Goal: Information Seeking & Learning: Find specific fact

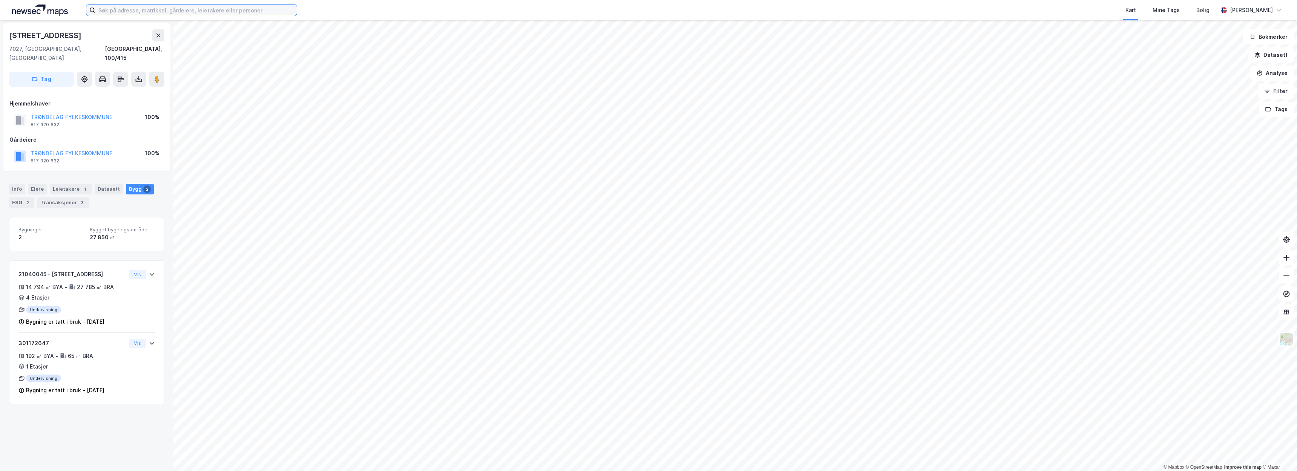
click at [132, 14] on input at bounding box center [195, 10] width 201 height 11
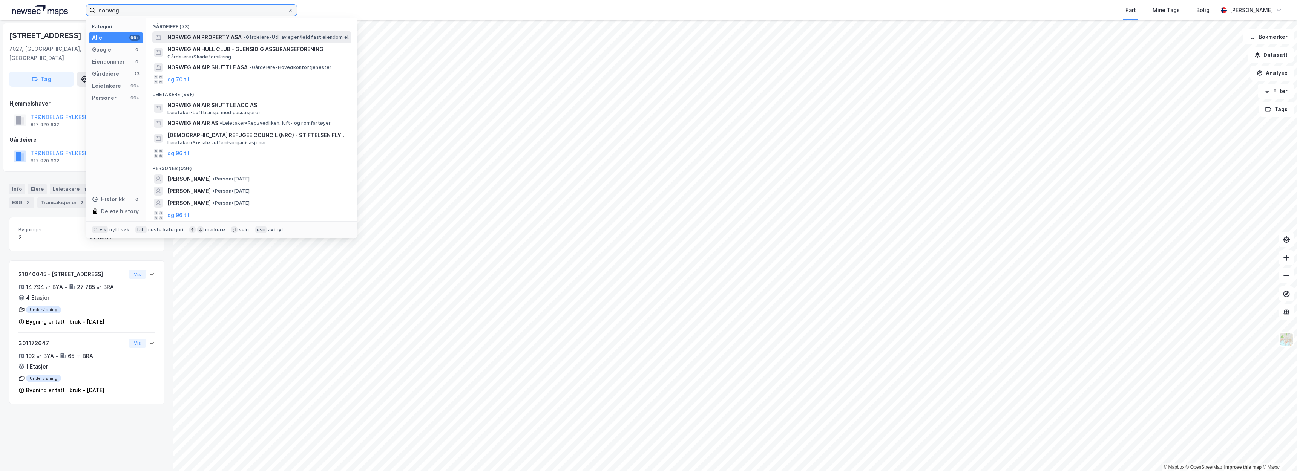
type input "norweg"
click at [190, 38] on span "NORWEGIAN PROPERTY ASA" at bounding box center [204, 37] width 74 height 9
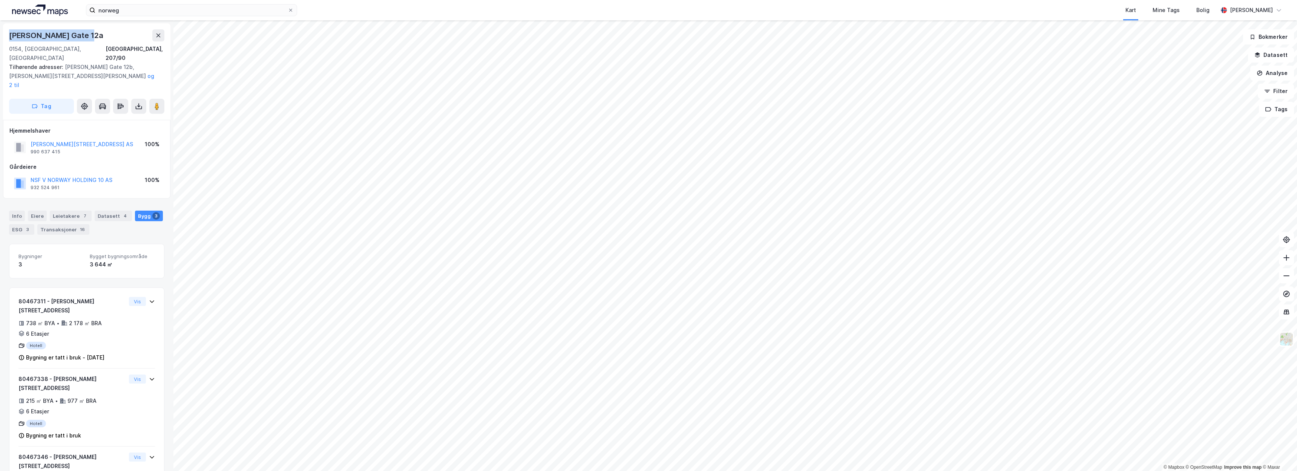
drag, startPoint x: 77, startPoint y: 35, endPoint x: 8, endPoint y: 36, distance: 68.6
click at [8, 36] on div "Karl Johans Gate 12a 0154, Oslo, Oslo Oslo, 207/90 Tilhørende adresser: Karl Jo…" at bounding box center [86, 71] width 167 height 96
copy div "Karl Johans Gate 12a"
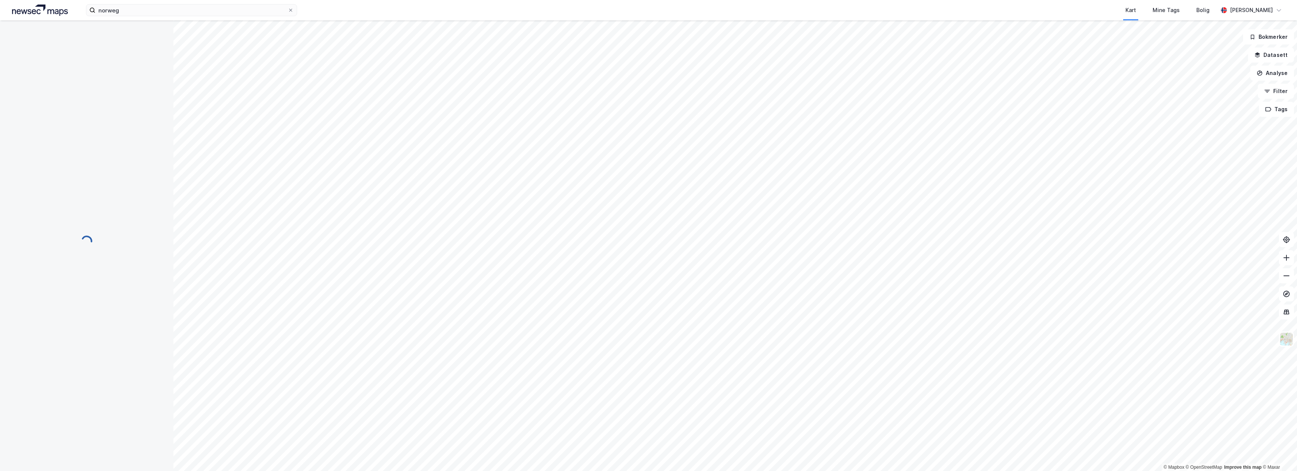
scroll to position [12, 0]
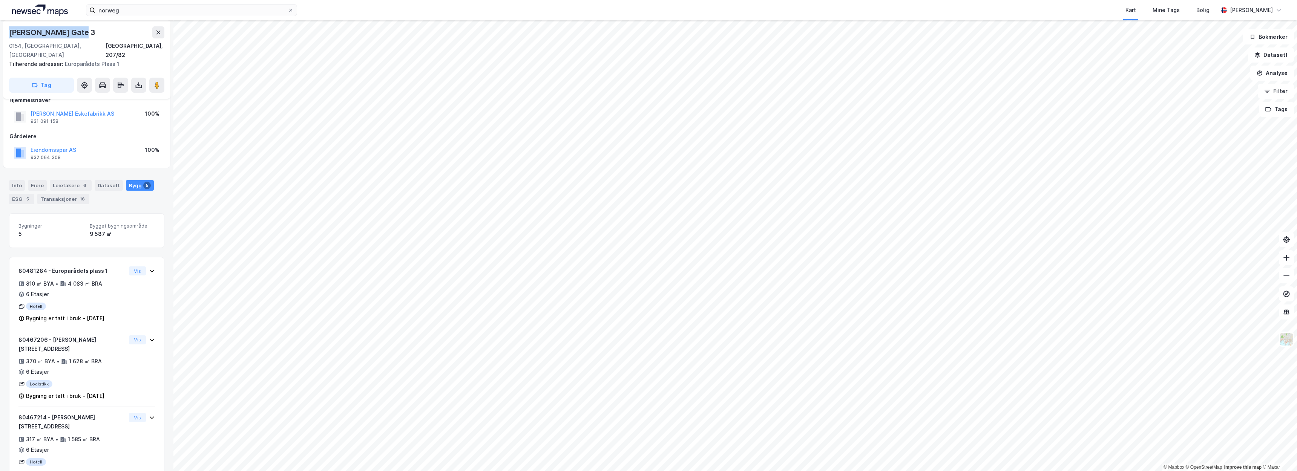
drag, startPoint x: 49, startPoint y: 32, endPoint x: 0, endPoint y: 32, distance: 49.0
click at [0, 32] on div "Karl Johans Gate 3 0154, Oslo, Oslo Oslo, 207/82 Tilhørende adresser: Europaråd…" at bounding box center [86, 245] width 173 height 451
copy div "Karl Johans Gate 3"
drag, startPoint x: 79, startPoint y: 138, endPoint x: 31, endPoint y: 138, distance: 47.5
click at [31, 144] on div "Eiendomsspar AS 932 064 308 100%" at bounding box center [86, 153] width 155 height 18
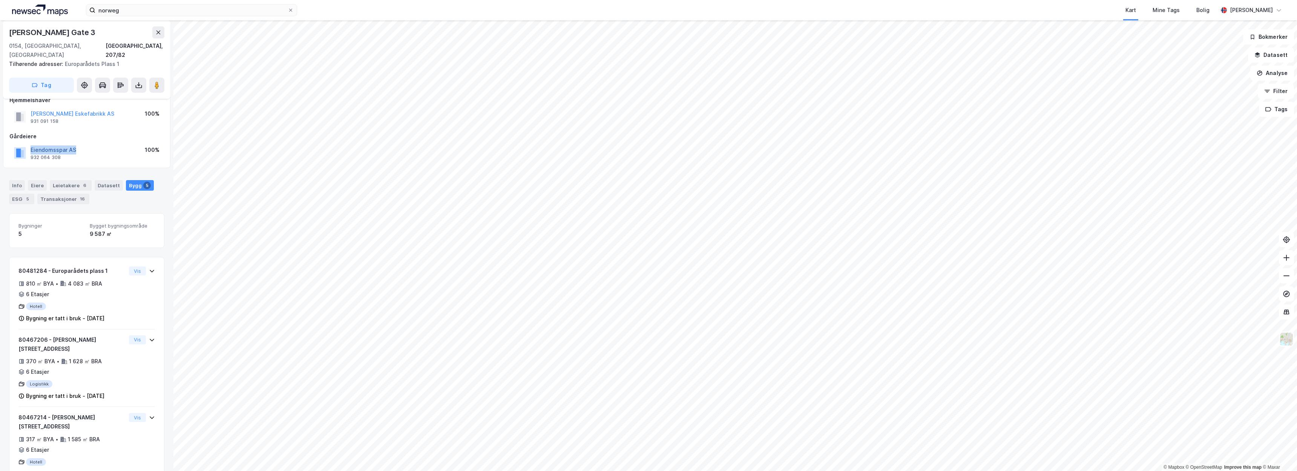
copy button "Eiendomsspar AS"
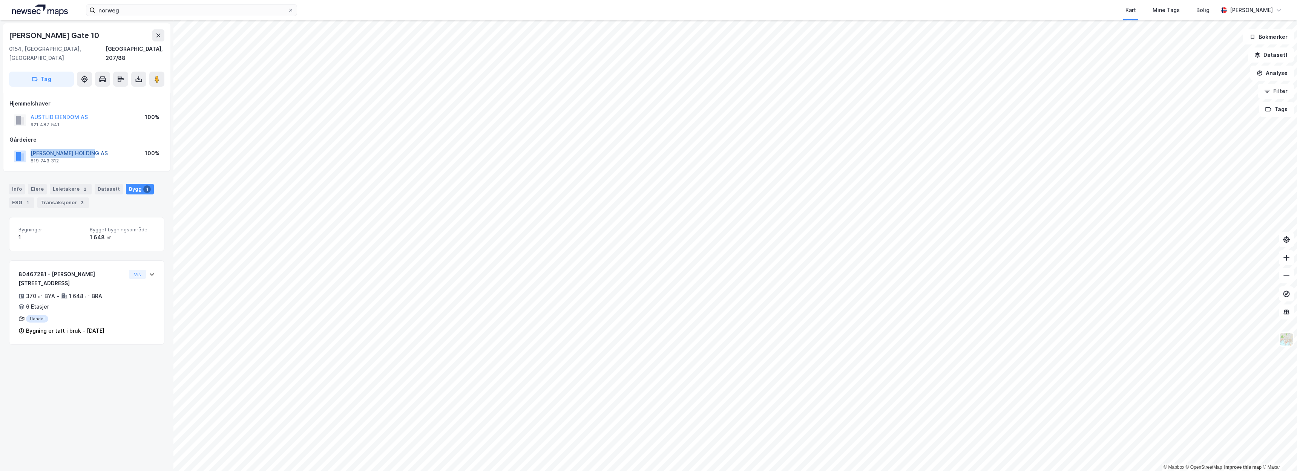
drag, startPoint x: 99, startPoint y: 143, endPoint x: 32, endPoint y: 145, distance: 67.1
click at [32, 147] on div "THON OLAV HOLDING AS 819 743 312 100%" at bounding box center [86, 156] width 155 height 18
copy button "THON OLAV HOLDING AS"
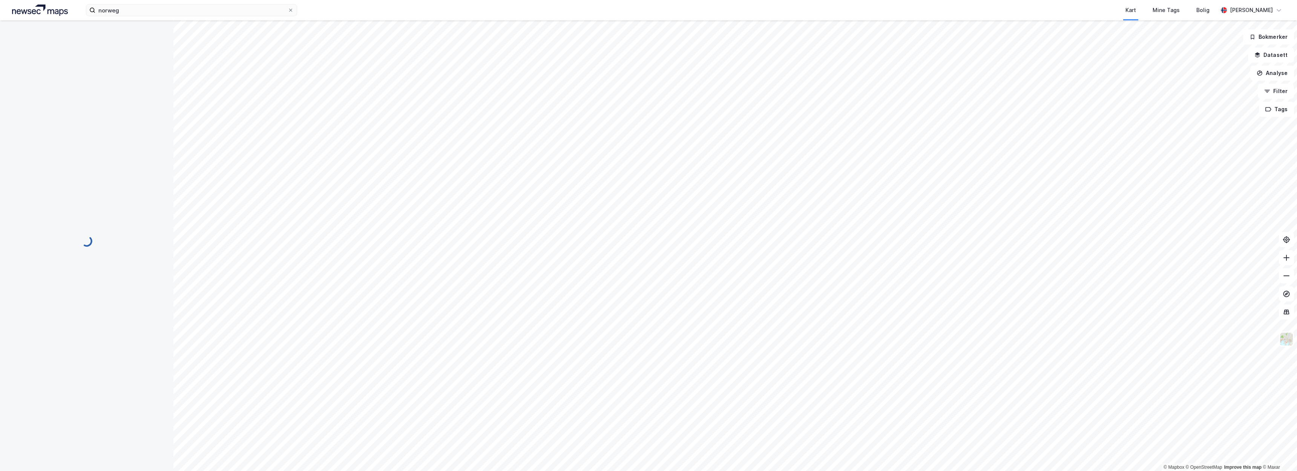
scroll to position [12, 0]
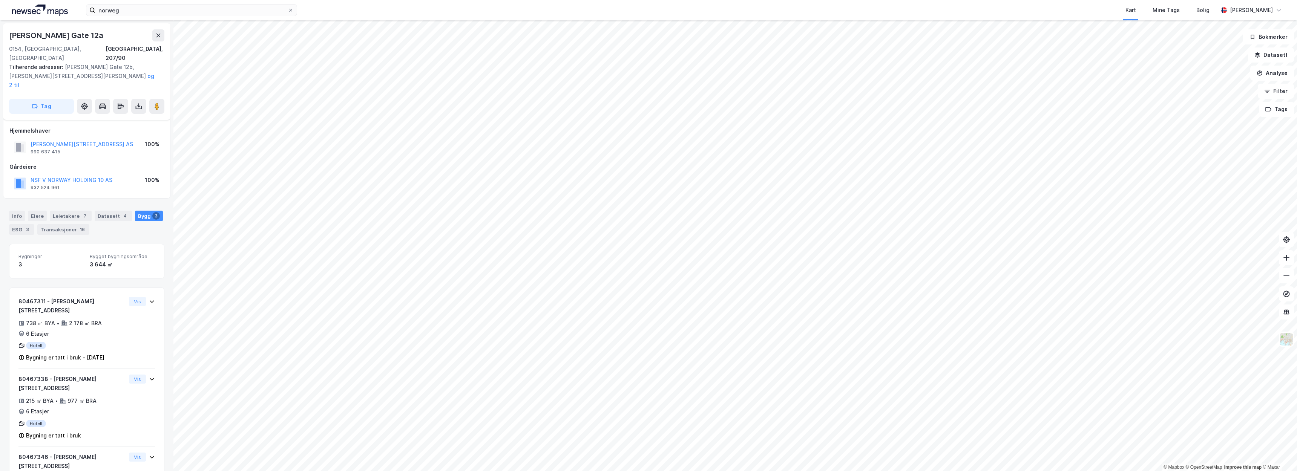
scroll to position [12, 0]
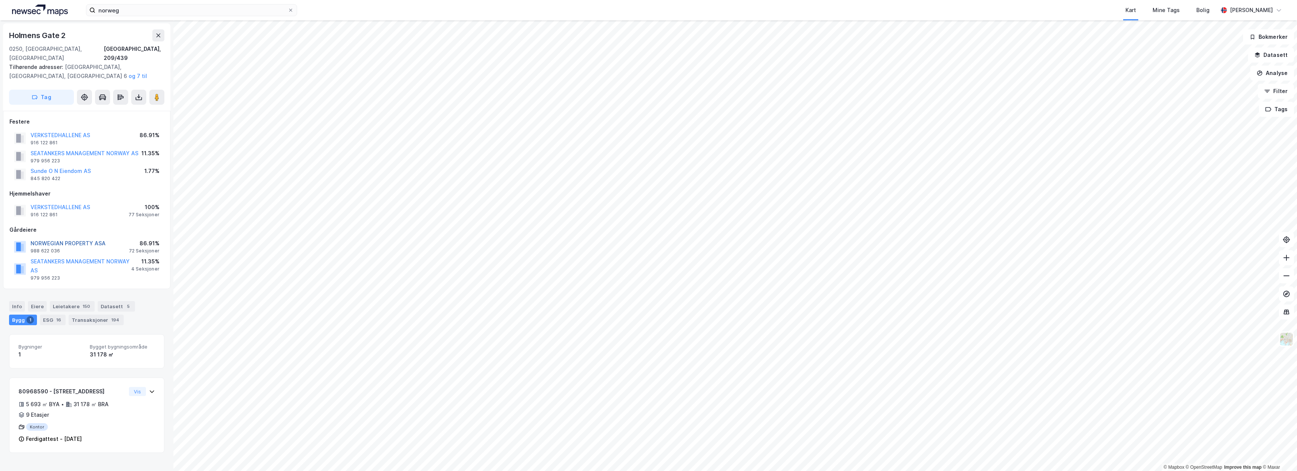
click at [0, 0] on button "NORWEGIAN PROPERTY ASA" at bounding box center [0, 0] width 0 height 0
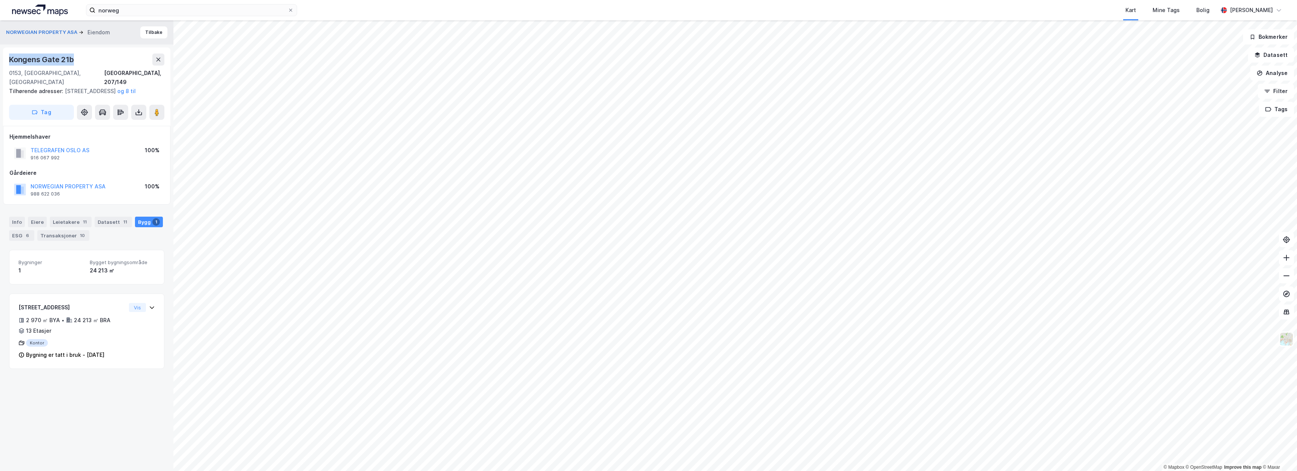
drag, startPoint x: 81, startPoint y: 61, endPoint x: 0, endPoint y: 57, distance: 81.5
click at [0, 57] on div "NORWEGIAN PROPERTY ASA Eiendom Tilbake Kongens Gate 21b 0153, Oslo, Oslo Oslo, …" at bounding box center [86, 245] width 173 height 451
copy div "Kongens Gate 21b"
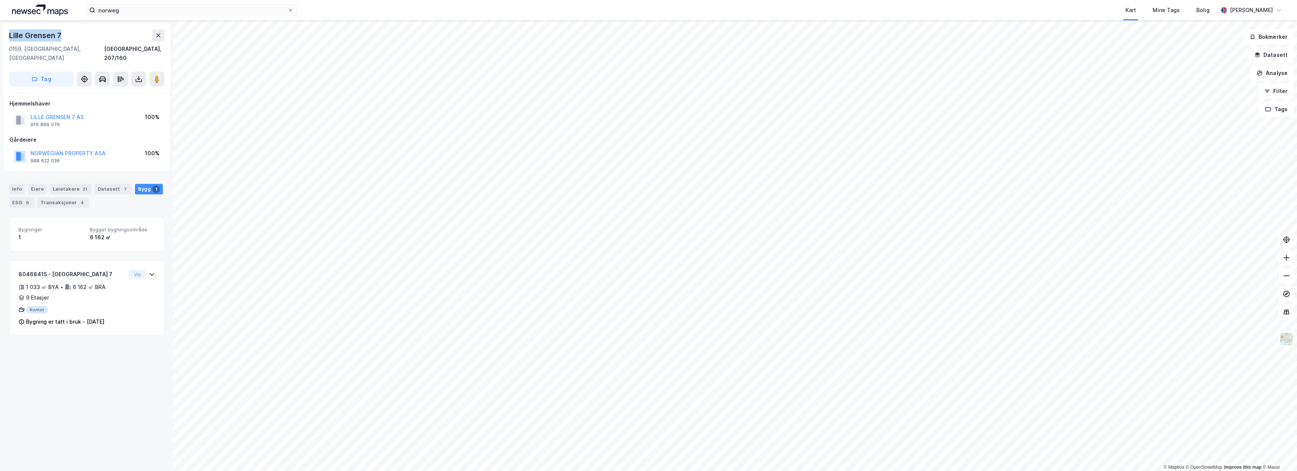
drag, startPoint x: 63, startPoint y: 34, endPoint x: 6, endPoint y: 36, distance: 56.2
click at [6, 36] on div "Lille Grensen 7 0159, Oslo, Oslo Oslo, 207/160 Tag" at bounding box center [86, 57] width 167 height 69
copy div "Lille Grensen 7"
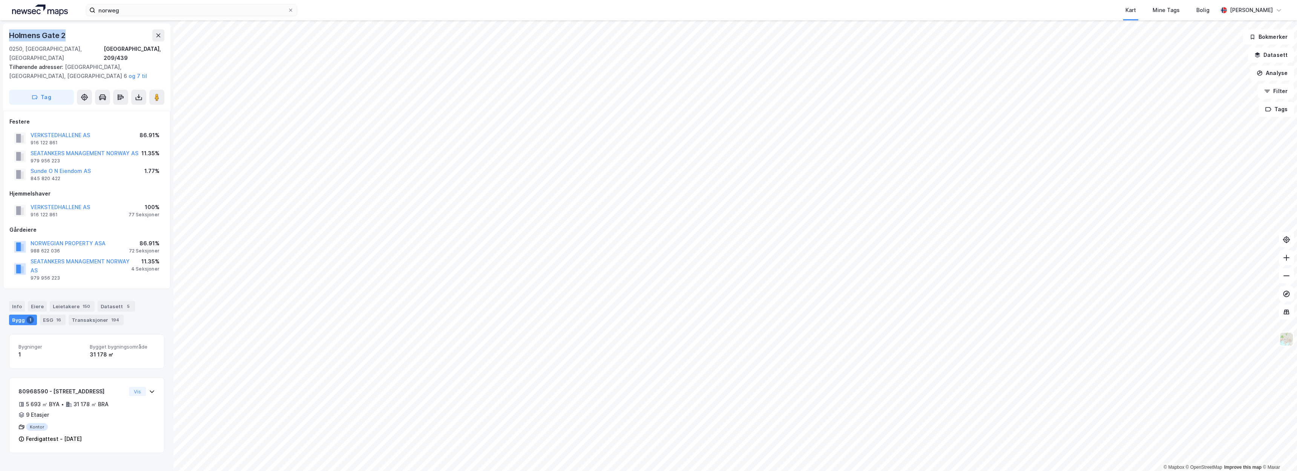
drag, startPoint x: 69, startPoint y: 36, endPoint x: 7, endPoint y: 36, distance: 62.2
click at [7, 36] on div "Holmens Gate 2 0250, Oslo, Oslo Oslo, 209/439 Tilhørende adresser: Holmens Gate…" at bounding box center [86, 66] width 167 height 87
copy div "Holmens Gate 2"
click at [0, 0] on button "NORWEGIAN PROPERTY ASA" at bounding box center [0, 0] width 0 height 0
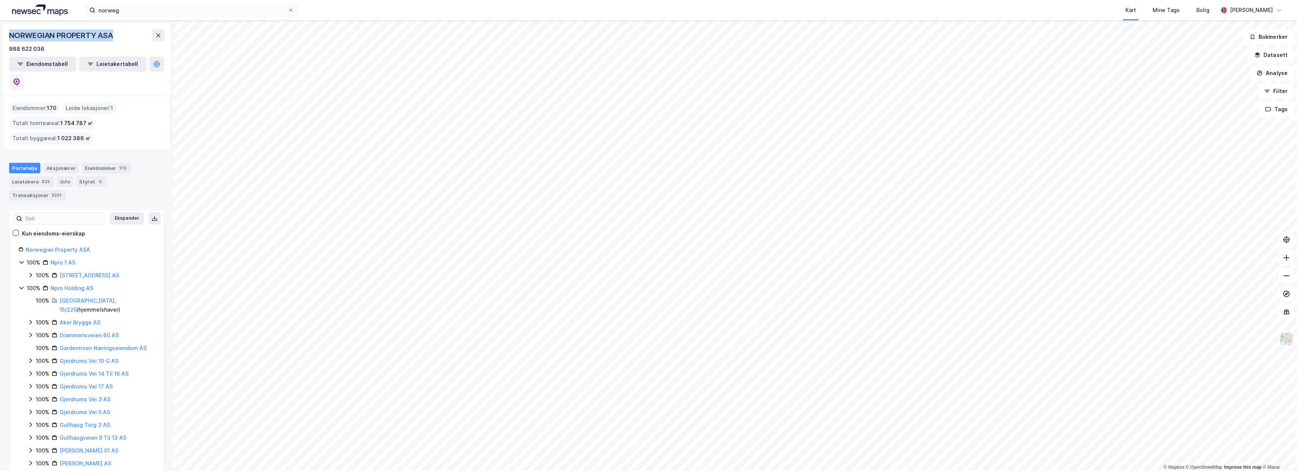
drag, startPoint x: 117, startPoint y: 35, endPoint x: 10, endPoint y: 36, distance: 106.7
click at [10, 36] on div "NORWEGIAN PROPERTY ASA" at bounding box center [86, 35] width 155 height 12
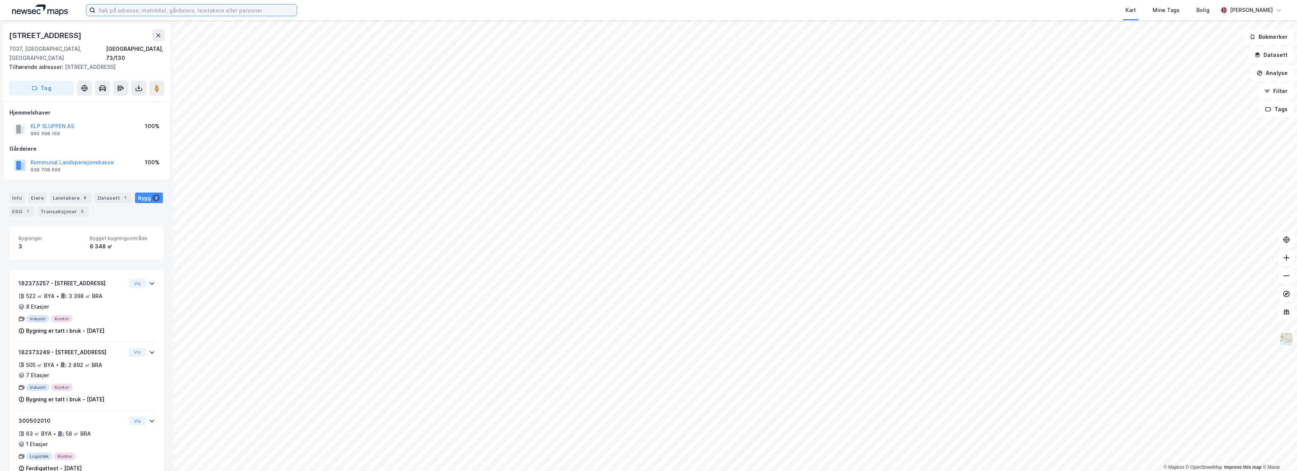
click at [155, 13] on input at bounding box center [195, 10] width 201 height 11
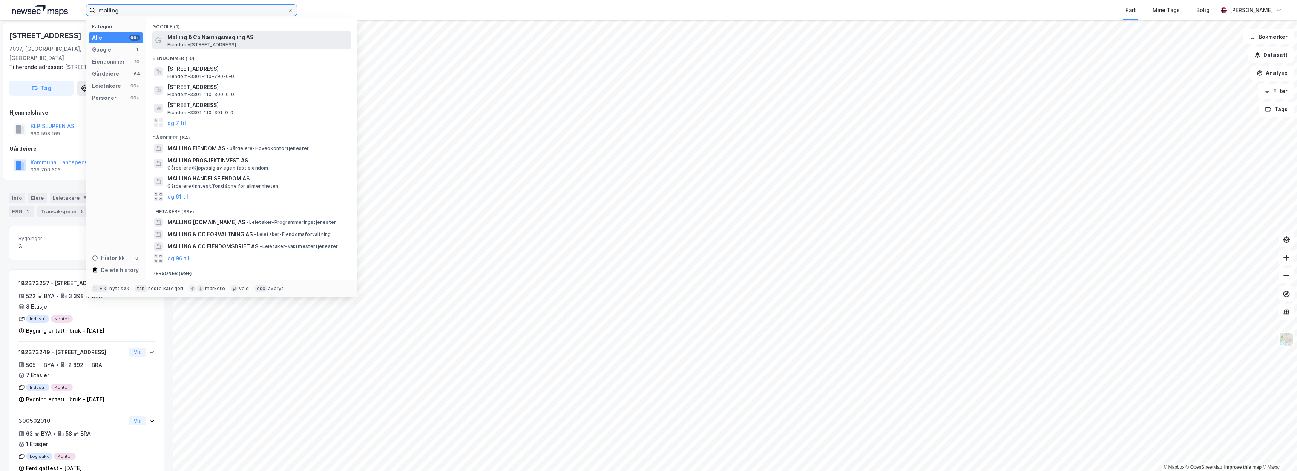
type input "malling"
click at [179, 34] on span "Malling & Co Næringsmegling AS" at bounding box center [257, 37] width 181 height 9
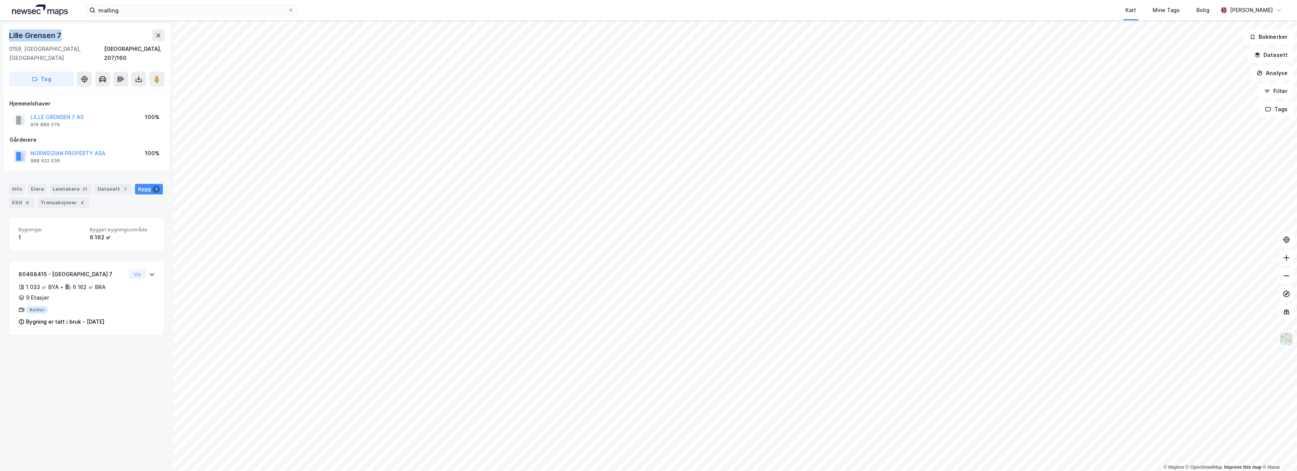
drag, startPoint x: 11, startPoint y: 31, endPoint x: 0, endPoint y: 31, distance: 10.9
click at [0, 31] on div "Lille Grensen 7 0159, Oslo, Oslo Oslo, 207/160 Tag Hjemmelshaver LILLE GRENSEN …" at bounding box center [86, 245] width 173 height 451
click at [0, 0] on button "NORWEGIAN PROPERTY ASA" at bounding box center [0, 0] width 0 height 0
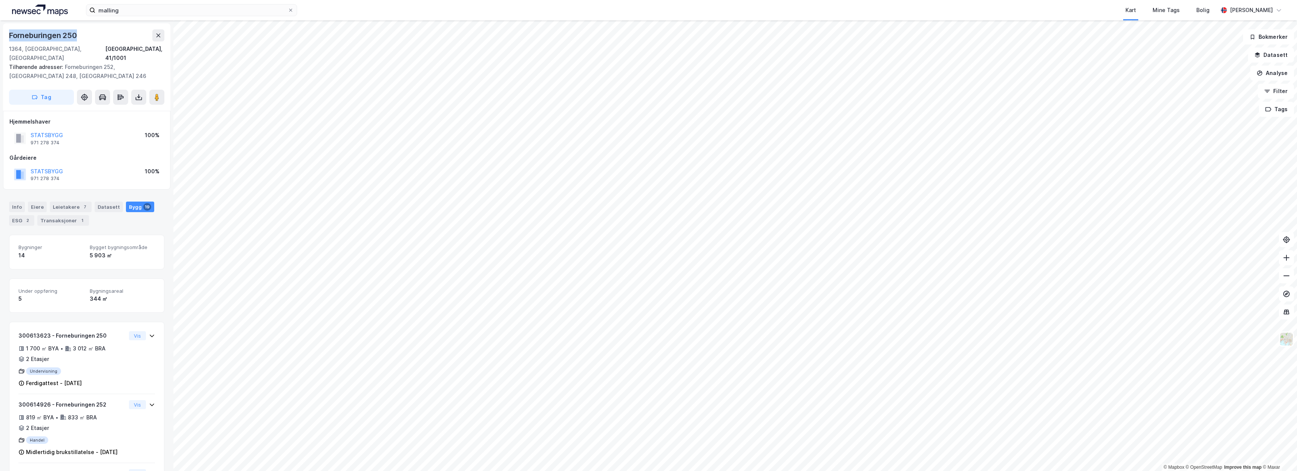
drag, startPoint x: 80, startPoint y: 33, endPoint x: 8, endPoint y: 34, distance: 71.6
click at [8, 34] on div "Forneburingen 250 1364, Fornebu, Akershus Bærum, 41/1001 Tilhørende adresser: F…" at bounding box center [86, 66] width 167 height 87
copy div "Forneburingen 250"
click at [110, 165] on div "STATSBYGG 971 278 374 100%" at bounding box center [86, 174] width 155 height 18
drag, startPoint x: 67, startPoint y: 156, endPoint x: 24, endPoint y: 157, distance: 43.4
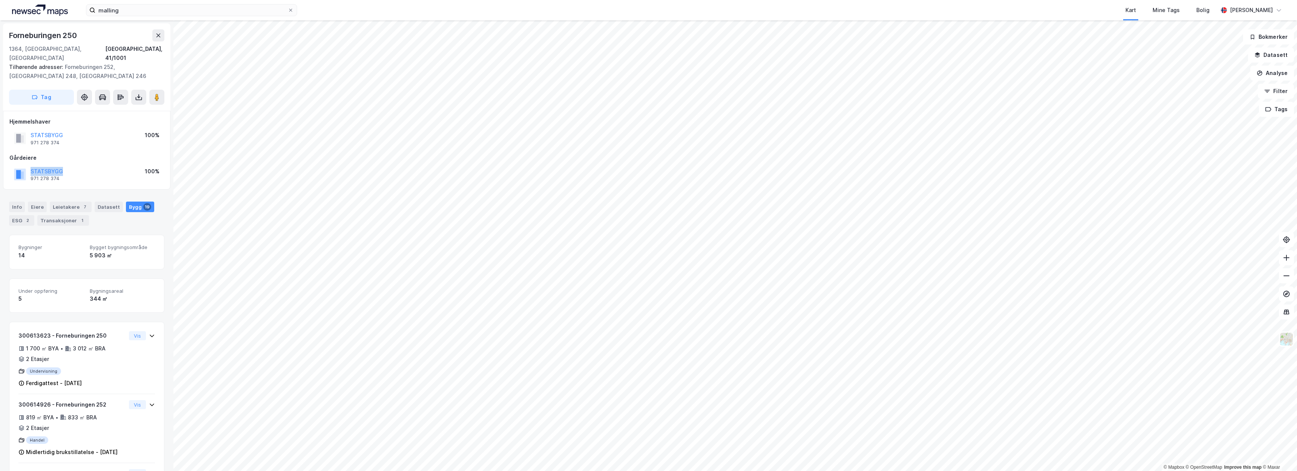
click at [19, 165] on div "STATSBYGG 971 278 374 100%" at bounding box center [86, 174] width 155 height 18
copy button "STATSBYGG"
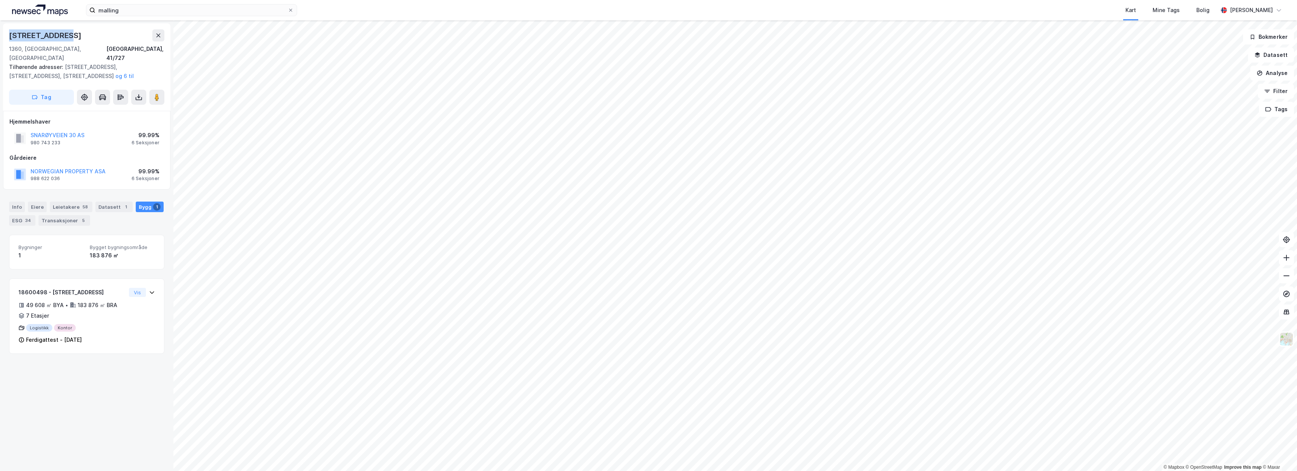
drag, startPoint x: 70, startPoint y: 34, endPoint x: 11, endPoint y: 35, distance: 59.6
click at [5, 35] on div "Snarøyveien 30 1360, Fornebu, Akershus Bærum, 41/727 Tilhørende adresser: Snarø…" at bounding box center [86, 66] width 167 height 87
click at [0, 0] on button "og 6 til" at bounding box center [0, 0] width 0 height 0
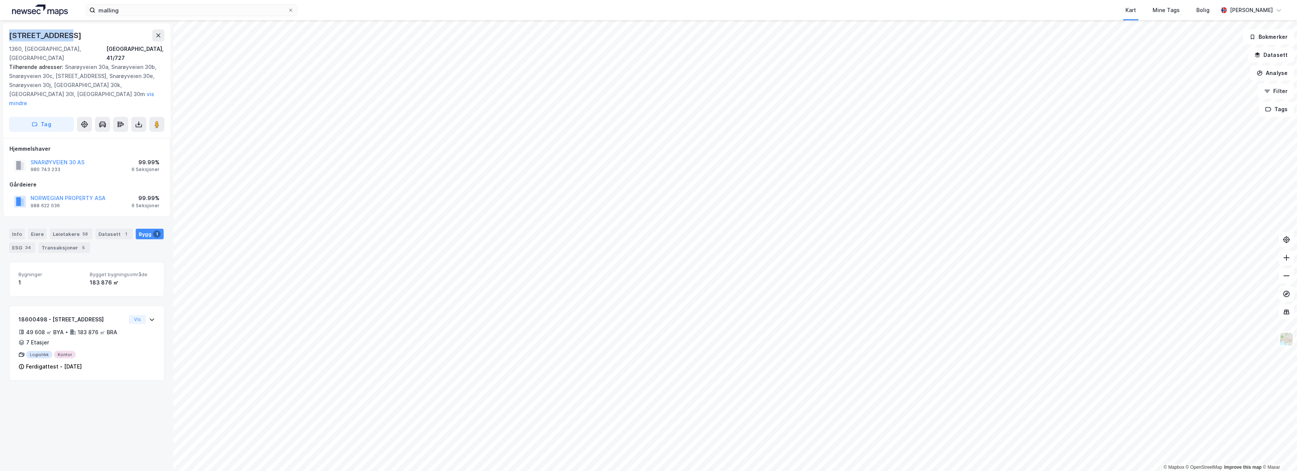
copy div "Snarøyveien 30"
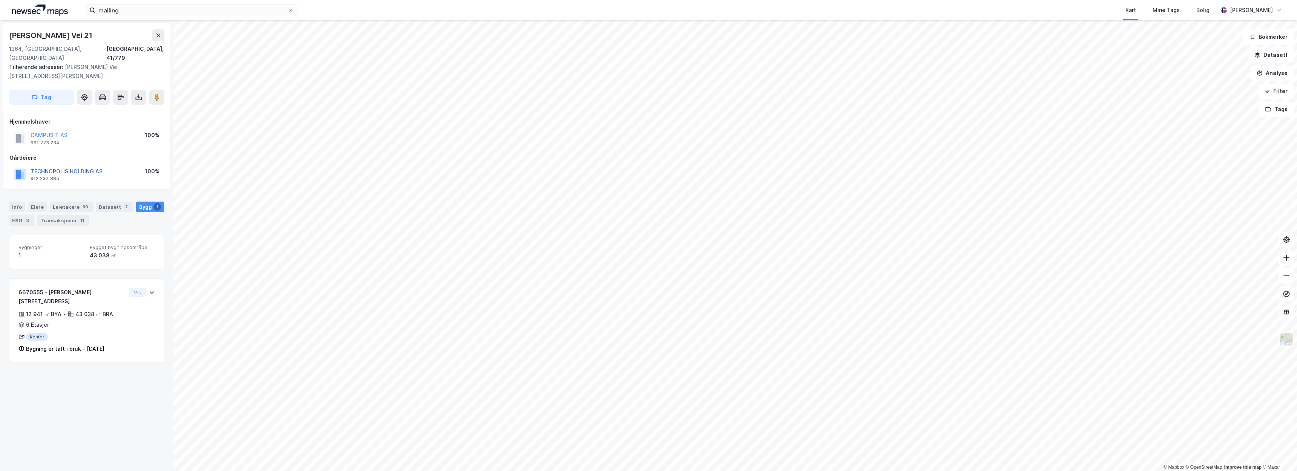
click at [0, 0] on button "TECHNOPOLIS HOLDING AS" at bounding box center [0, 0] width 0 height 0
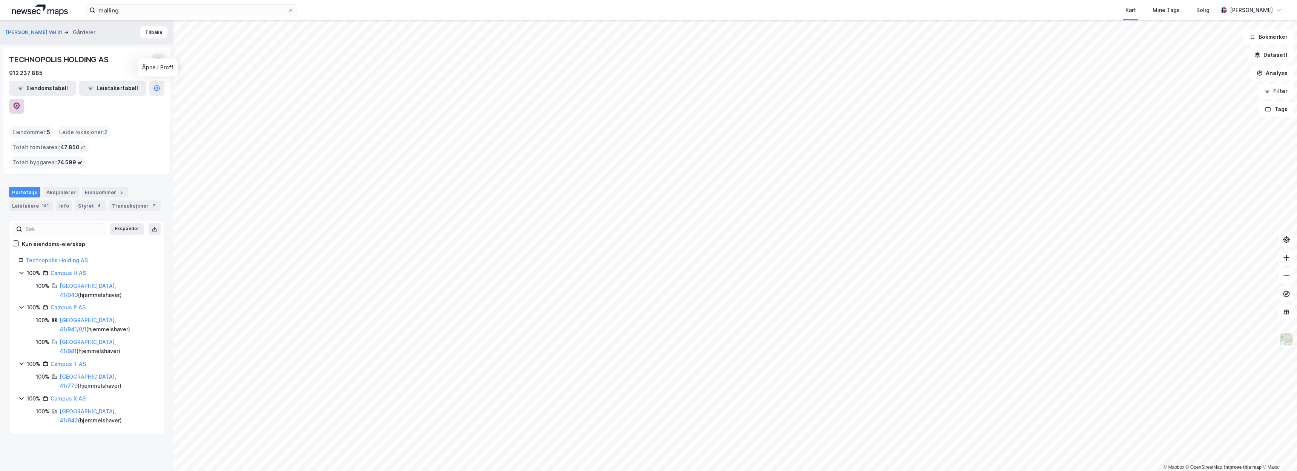
click at [18, 104] on icon at bounding box center [16, 105] width 2 height 2
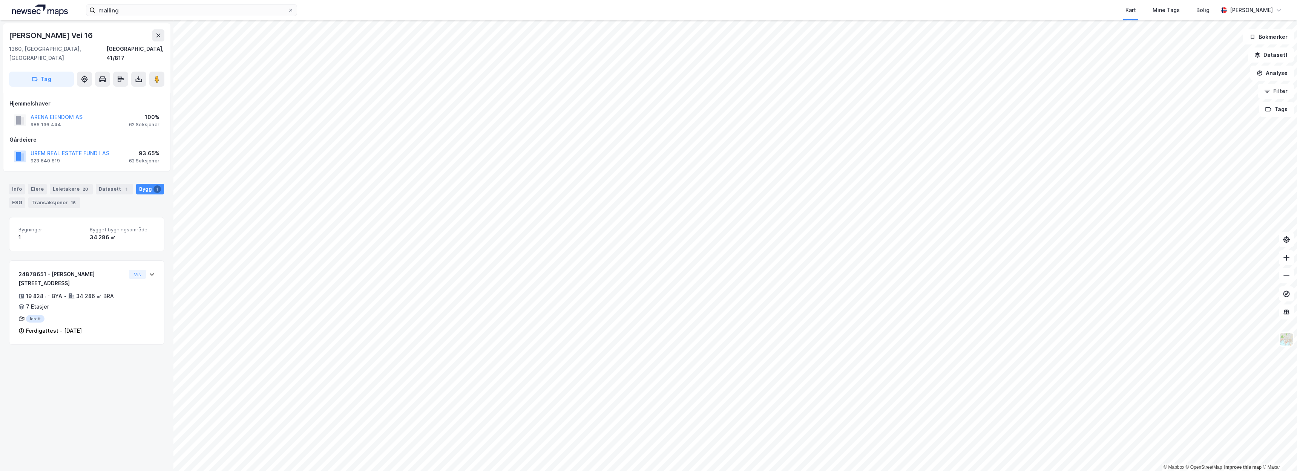
drag, startPoint x: 93, startPoint y: 37, endPoint x: 11, endPoint y: 32, distance: 82.3
click at [10, 34] on div "John Strandruds Vei 16" at bounding box center [86, 35] width 155 height 12
copy div "John Strandruds Vei 16"
click at [0, 0] on button "ARENA EIENDOM AS" at bounding box center [0, 0] width 0 height 0
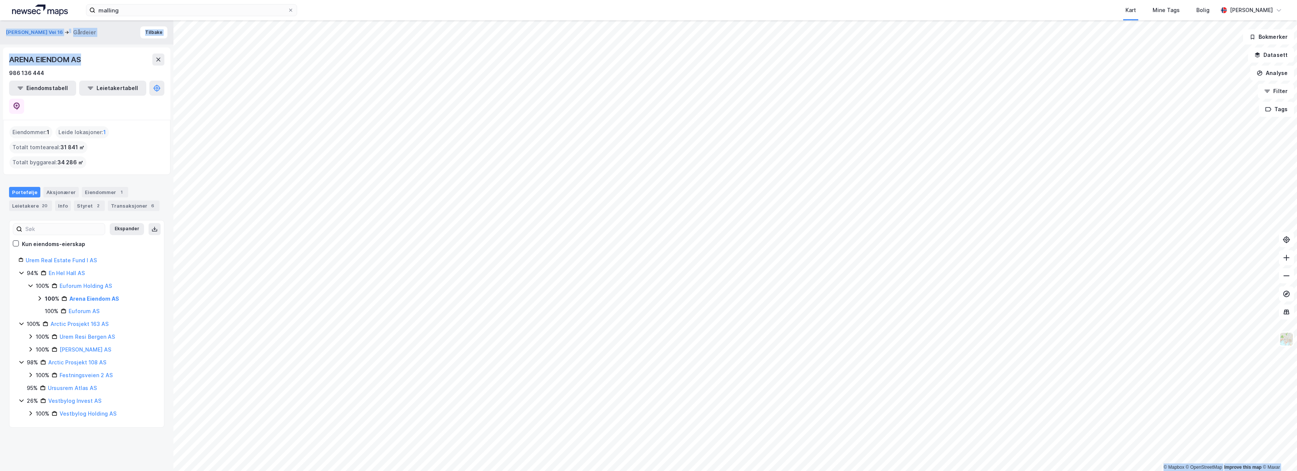
drag, startPoint x: 81, startPoint y: 60, endPoint x: -1, endPoint y: 60, distance: 82.2
click at [0, 60] on html "malling Kart Mine Tags Bolig Christer Svensen © Mapbox © OpenStreetMap Improve …" at bounding box center [648, 235] width 1297 height 471
click at [46, 61] on div "ARENA EIENDOM AS" at bounding box center [46, 60] width 74 height 12
drag, startPoint x: 89, startPoint y: 61, endPoint x: 7, endPoint y: 60, distance: 81.4
click at [7, 60] on div "ARENA EIENDOM AS 986 136 444 Eiendomstabell Leietakertabell" at bounding box center [86, 83] width 167 height 72
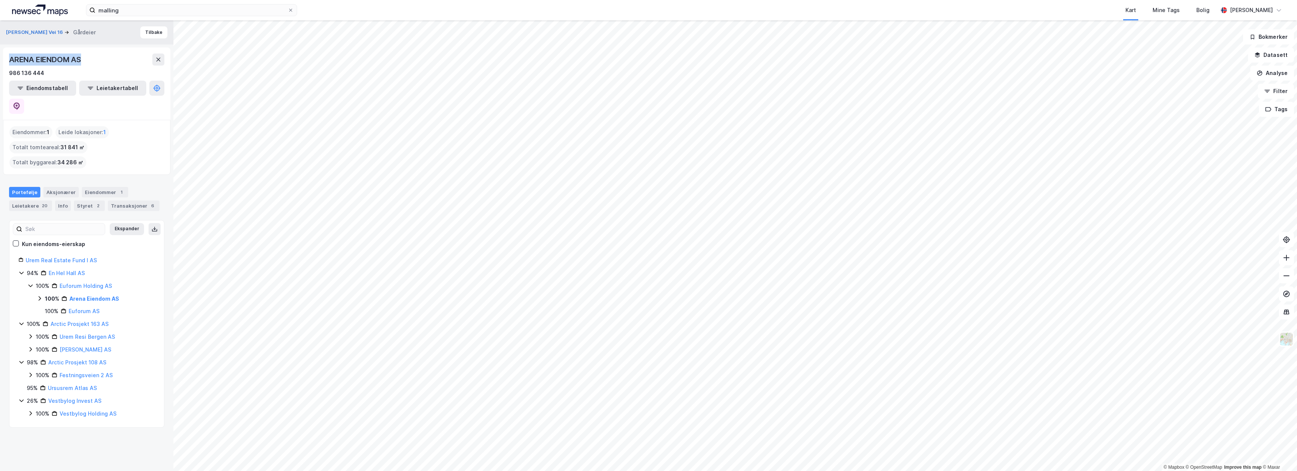
copy div "ARENA EIENDOM AS"
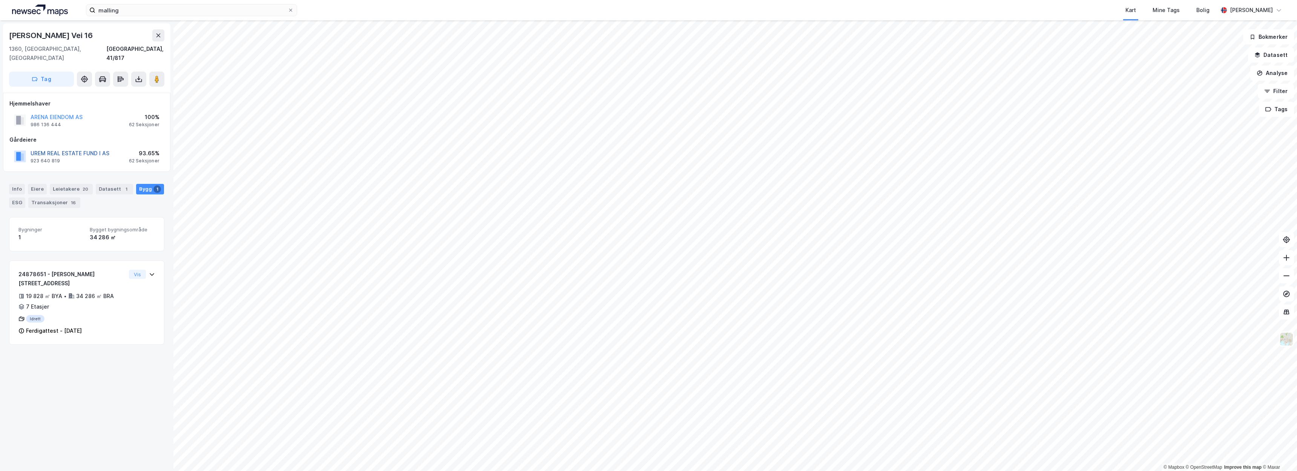
click at [0, 0] on button "UREM REAL ESTATE FUND I AS" at bounding box center [0, 0] width 0 height 0
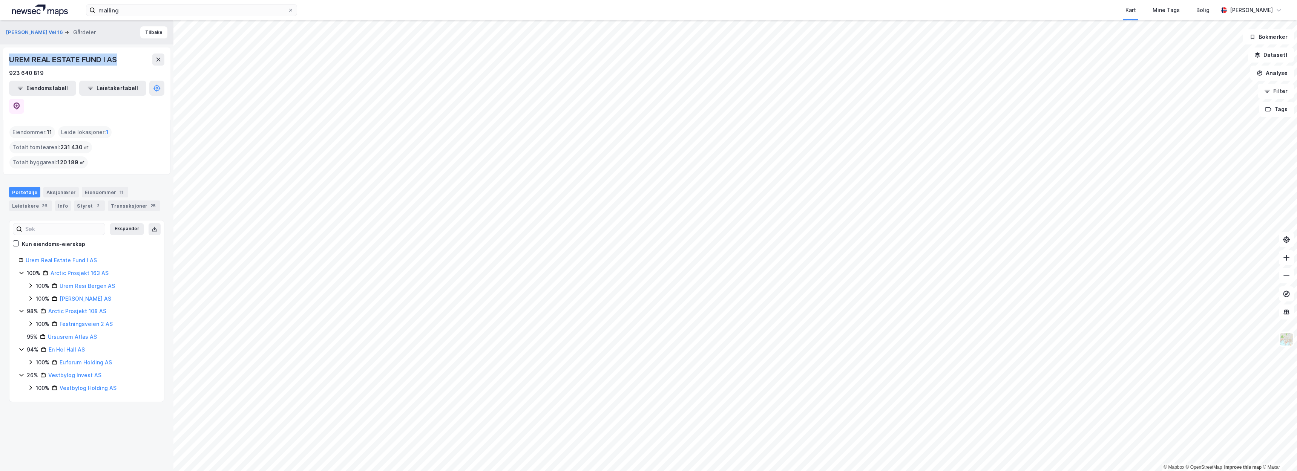
drag, startPoint x: 121, startPoint y: 61, endPoint x: 8, endPoint y: 62, distance: 112.7
click at [8, 62] on div "UREM REAL ESTATE FUND I AS 923 640 819 Eiendomstabell Leietakertabell" at bounding box center [86, 83] width 167 height 72
copy div "UREM REAL ESTATE FUND I AS"
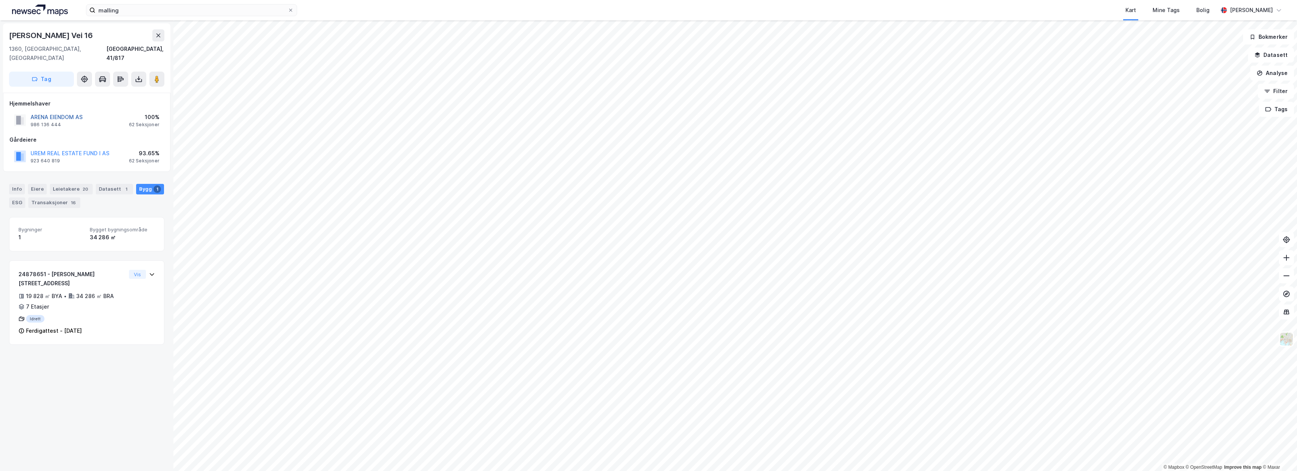
click at [0, 0] on button "ARENA EIENDOM AS" at bounding box center [0, 0] width 0 height 0
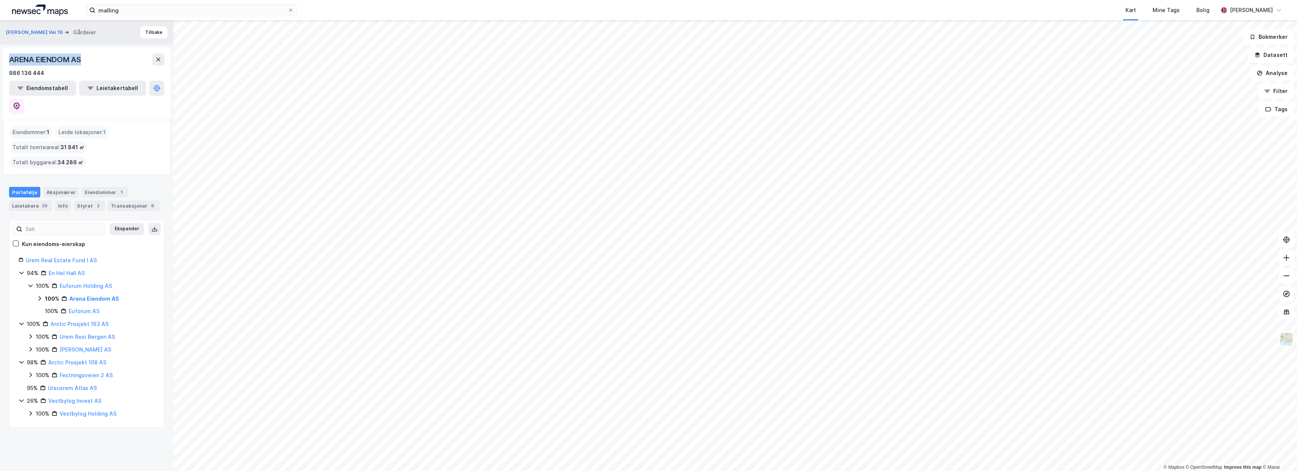
drag, startPoint x: 84, startPoint y: 60, endPoint x: 2, endPoint y: 61, distance: 82.6
click at [2, 61] on div "John Strandruds Vei 16 Gårdeier Tilbake ARENA EIENDOM AS 986 136 444 Eiendomsta…" at bounding box center [86, 245] width 173 height 451
copy div "ARENA EIENDOM AS"
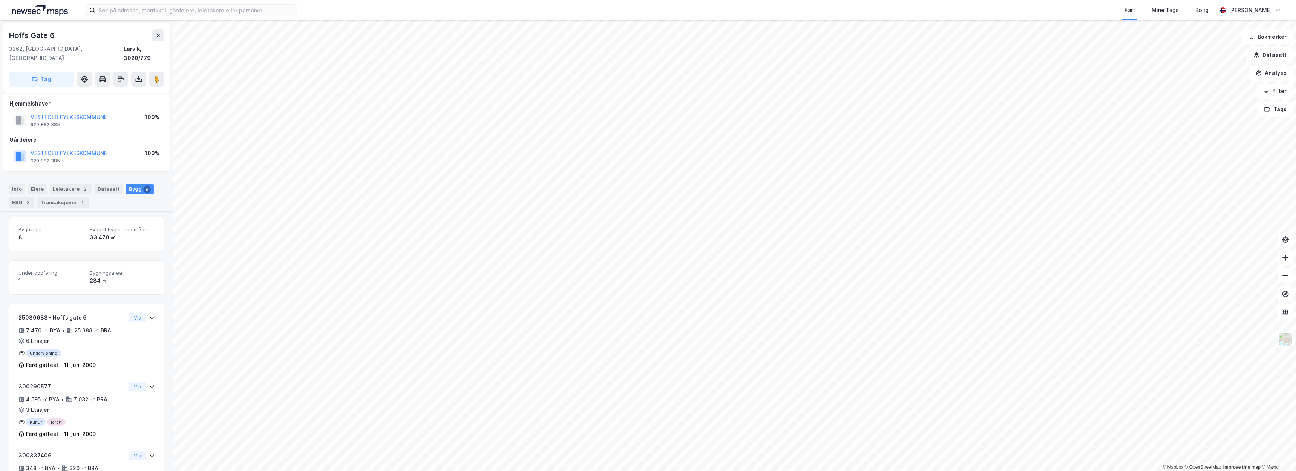
scroll to position [218, 0]
